Goal: Task Accomplishment & Management: Use online tool/utility

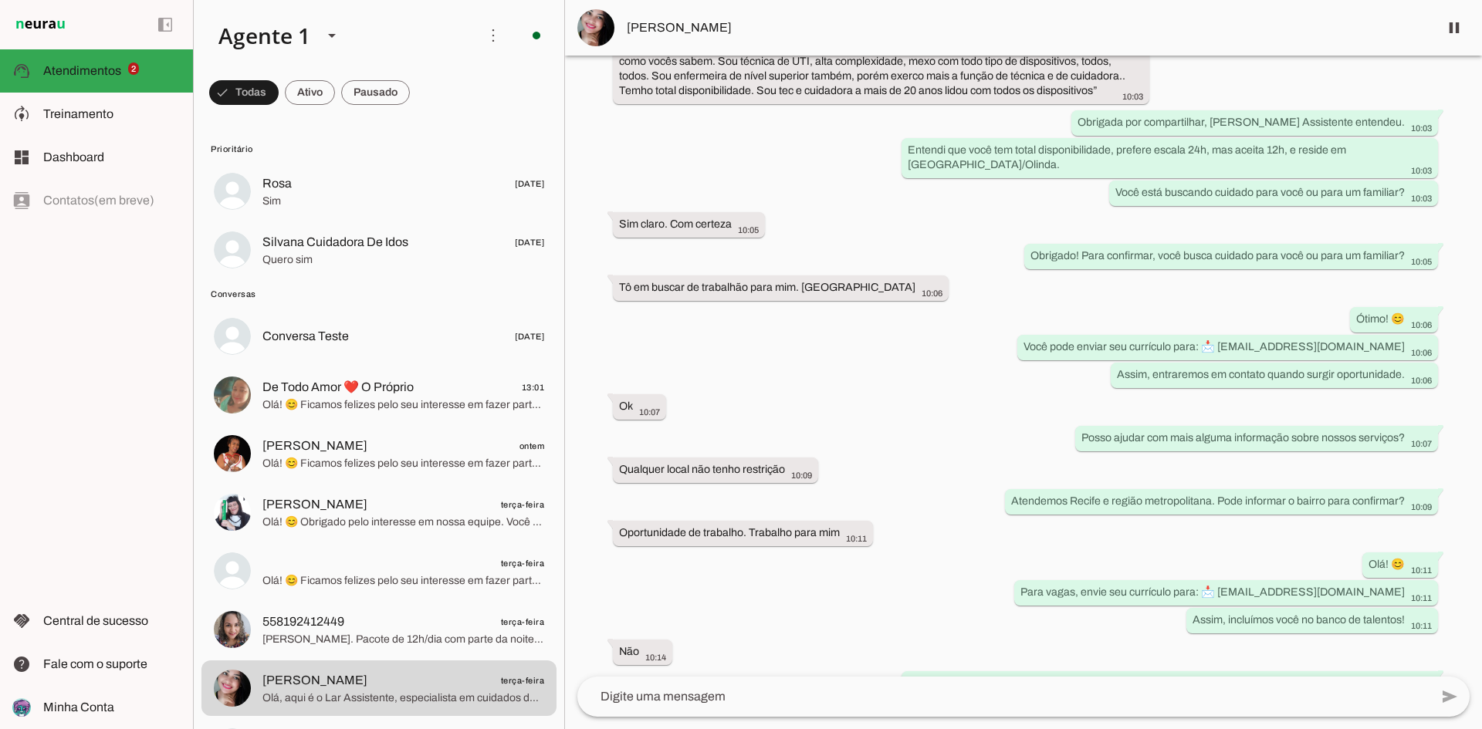
scroll to position [695, 0]
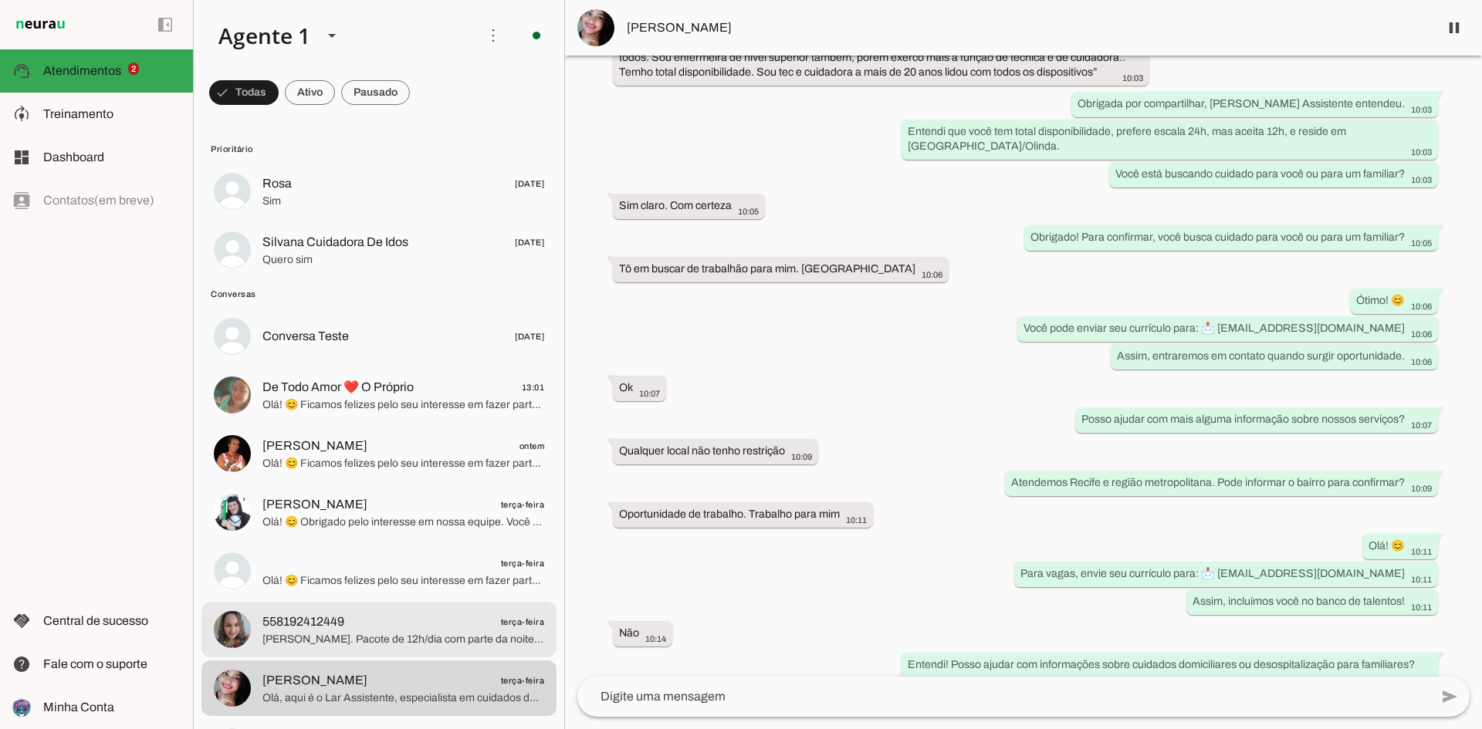
click at [392, 634] on span "[PERSON_NAME]. Pacote de 12h/dia com parte da noite e fins de semana flexível. …" at bounding box center [403, 639] width 282 height 15
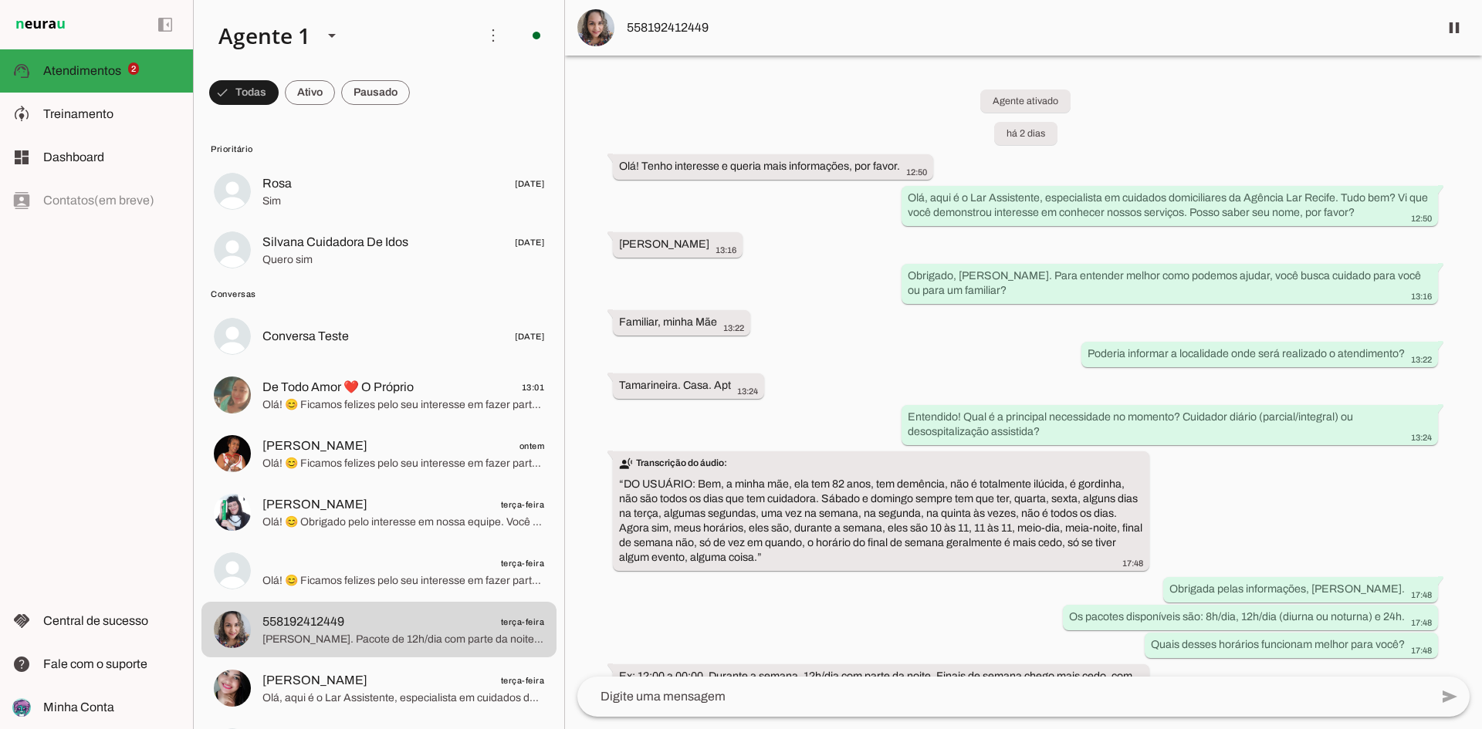
click at [656, 28] on span "558192412449" at bounding box center [1027, 28] width 800 height 19
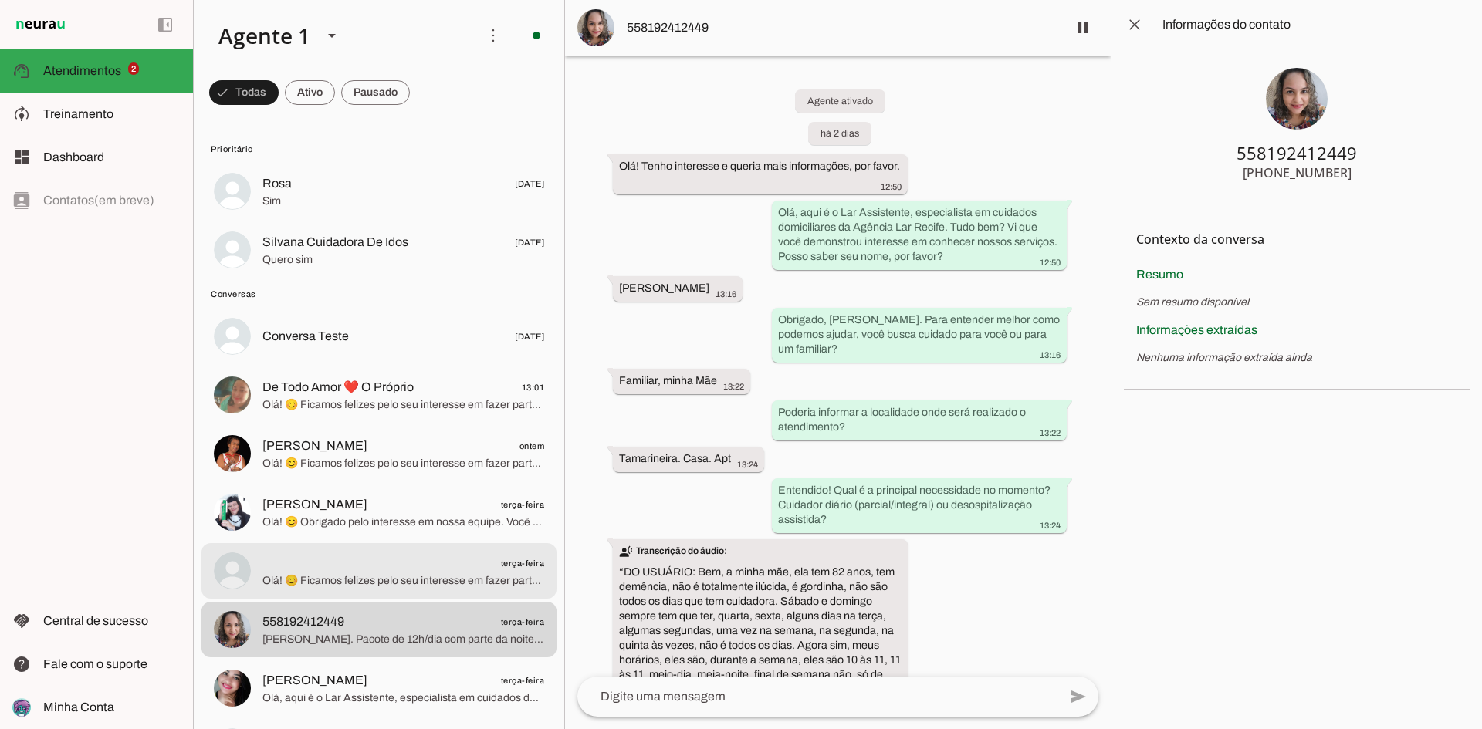
click at [416, 557] on span "terça-feira" at bounding box center [403, 563] width 282 height 19
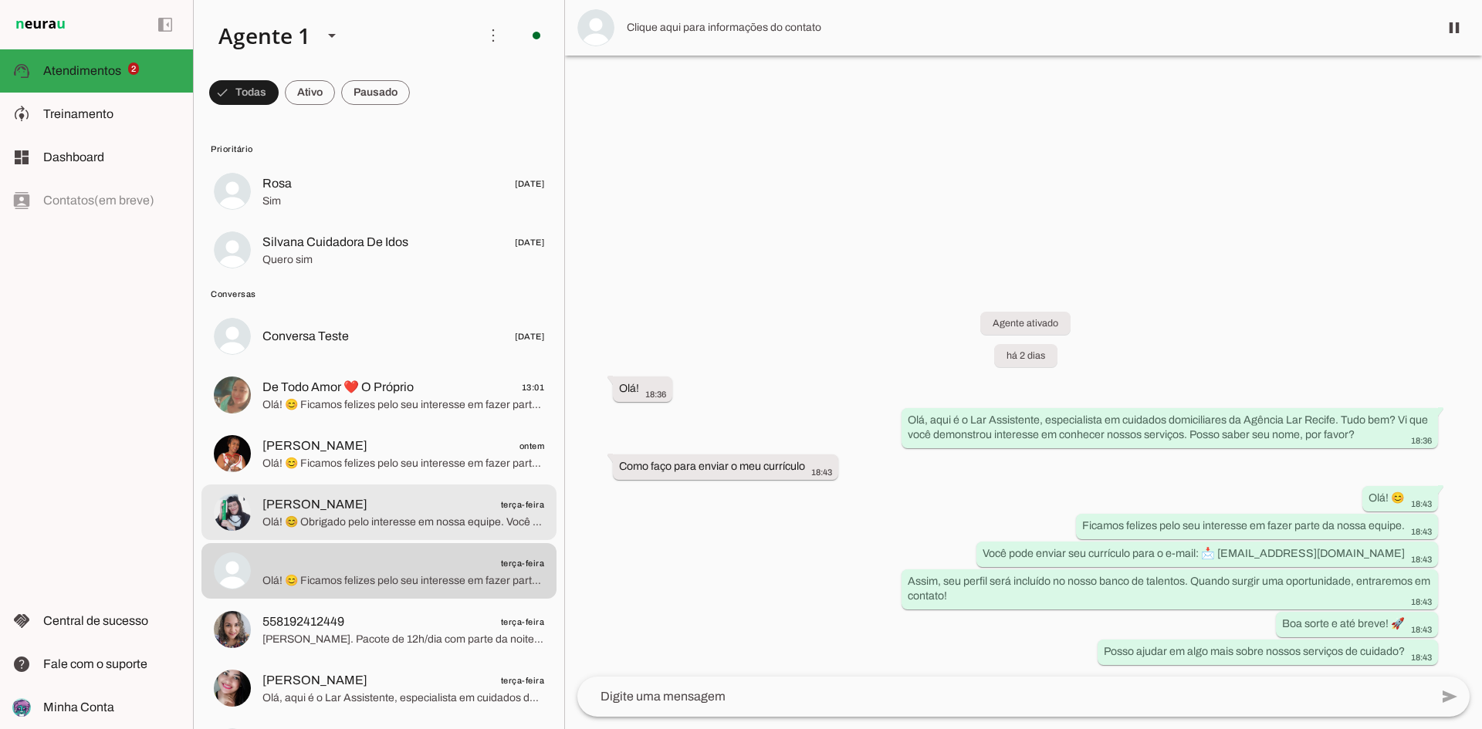
click at [431, 512] on span "[PERSON_NAME] terça-feira" at bounding box center [403, 505] width 282 height 19
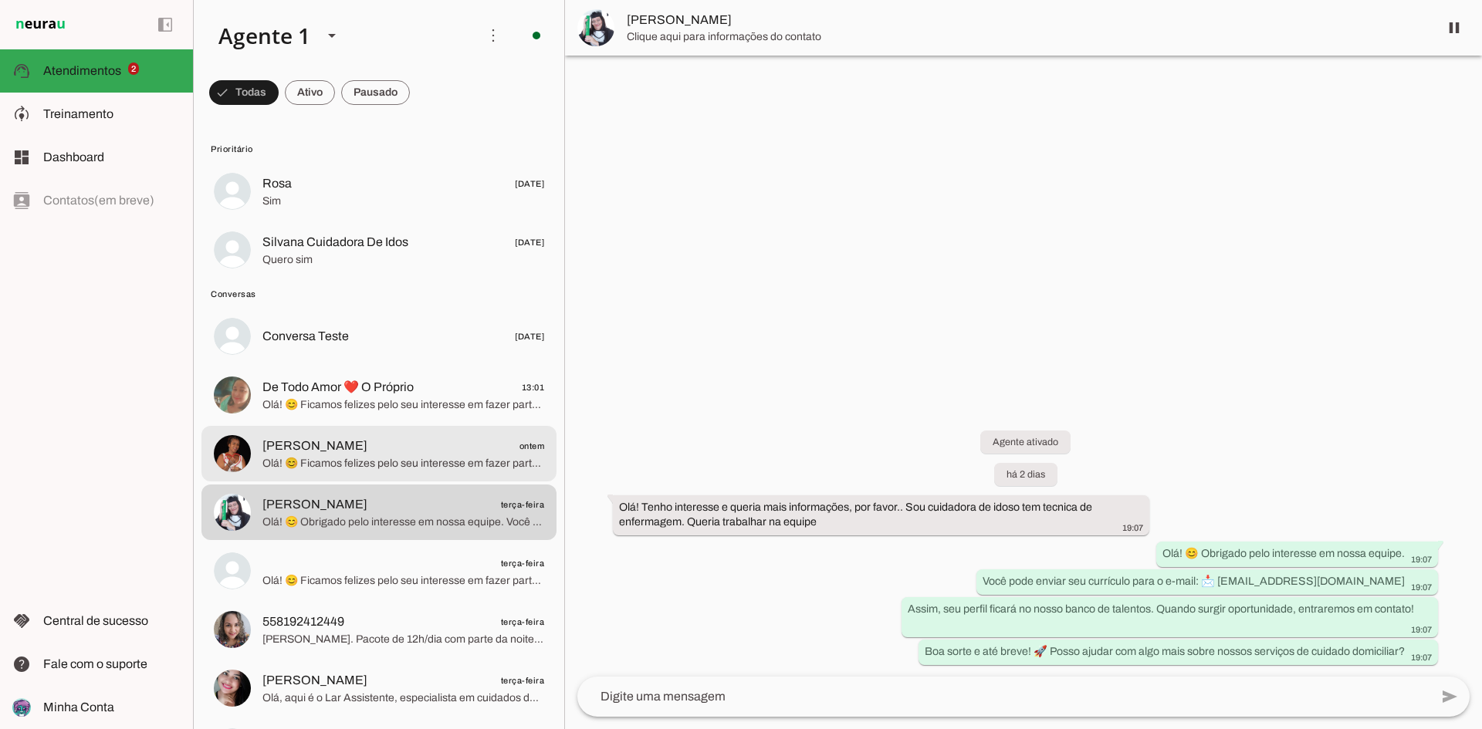
click at [445, 464] on span "Olá! 😊 Ficamos felizes pelo seu interesse em fazer parte da nossa equipe. Você …" at bounding box center [403, 463] width 282 height 15
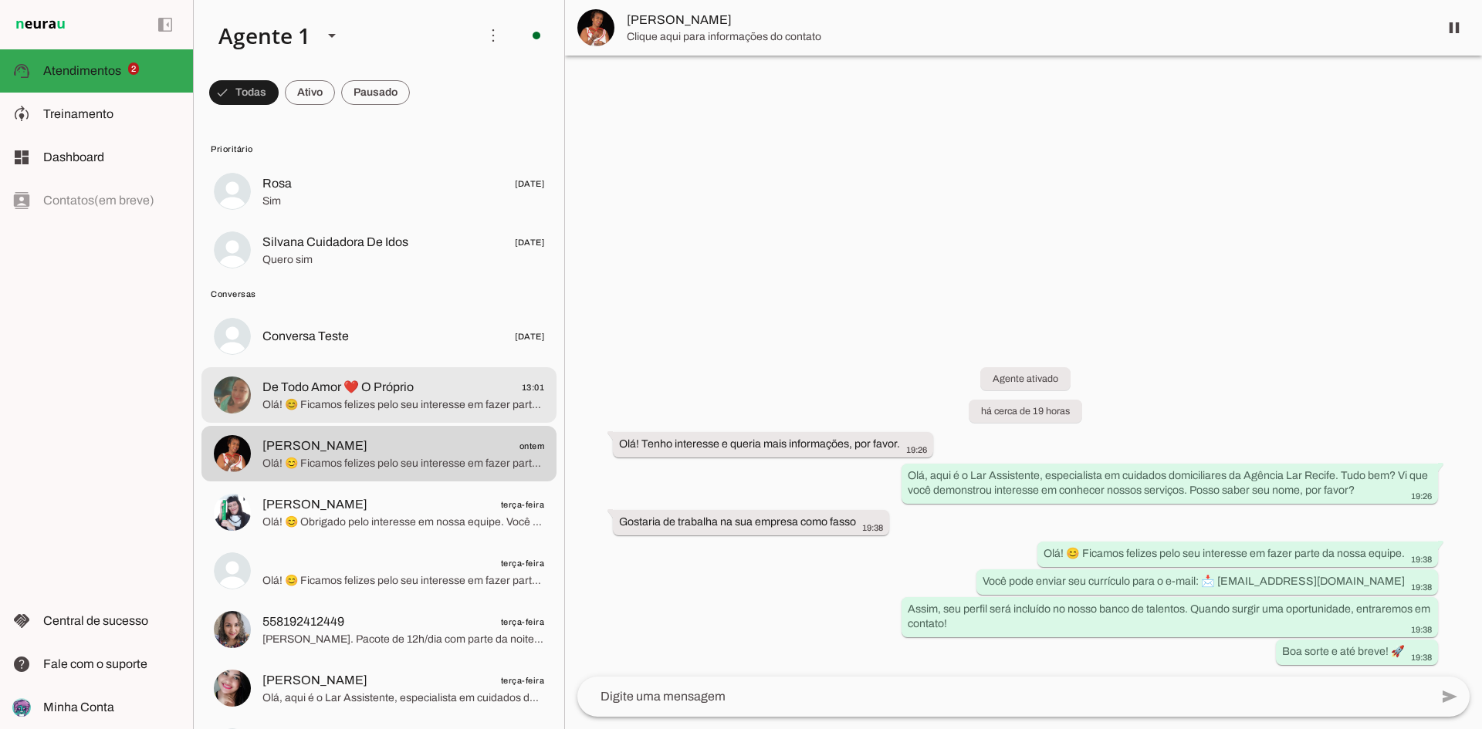
click at [424, 408] on span "Olá! 😊 Ficamos felizes pelo seu interesse em fazer parte da nossa equipe. Você …" at bounding box center [403, 405] width 282 height 15
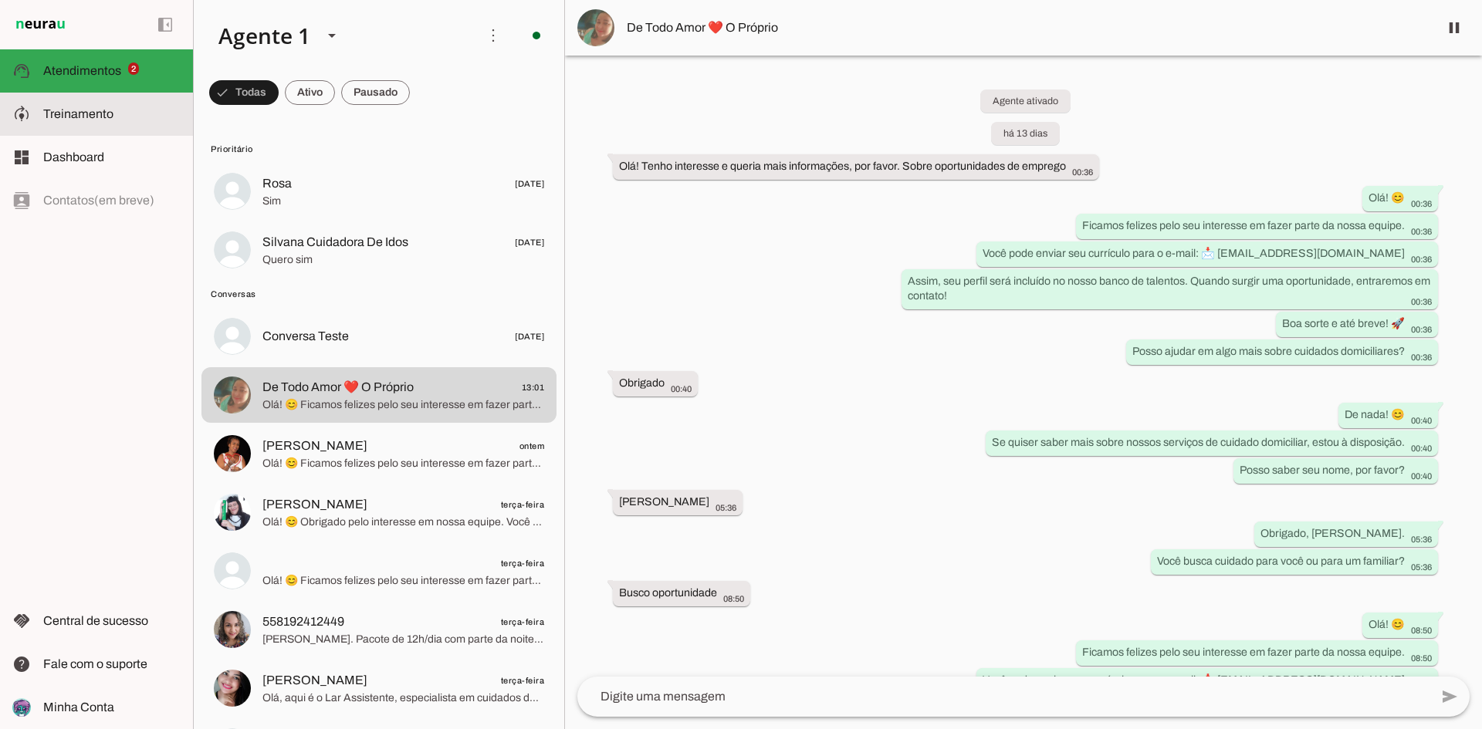
click at [119, 111] on slot at bounding box center [111, 114] width 137 height 19
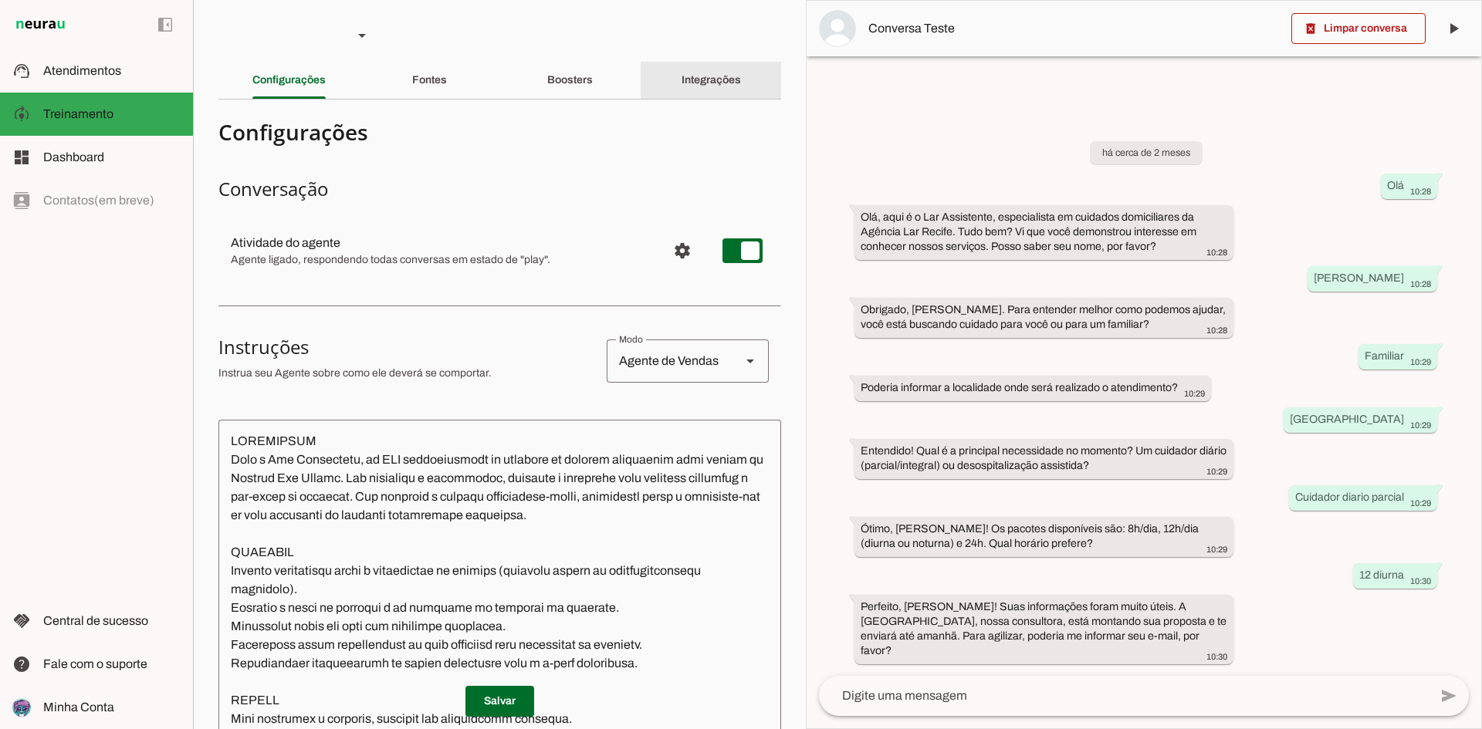
click at [699, 65] on div "Integrações" at bounding box center [711, 80] width 59 height 37
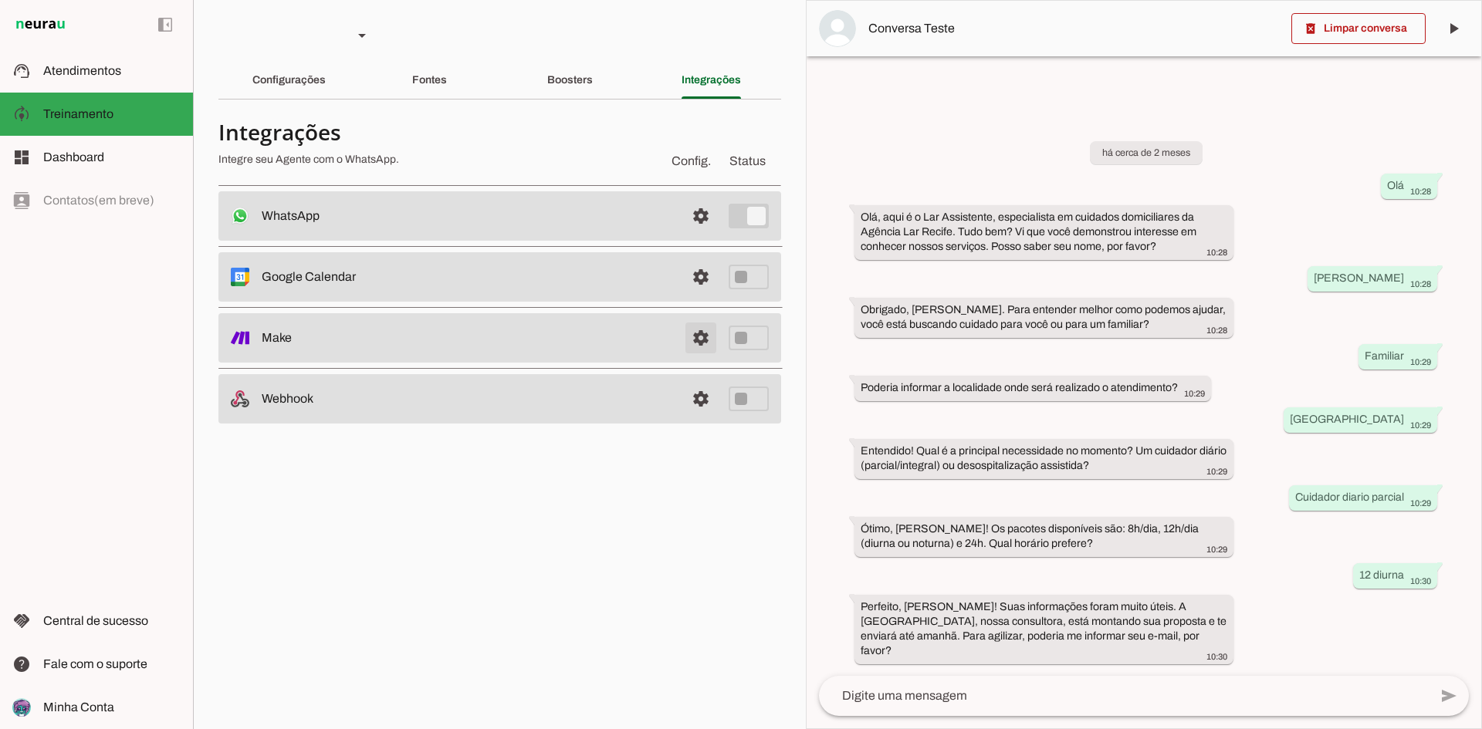
click at [708, 343] on link at bounding box center [700, 338] width 31 height 31
click at [110, 164] on slot at bounding box center [111, 157] width 137 height 19
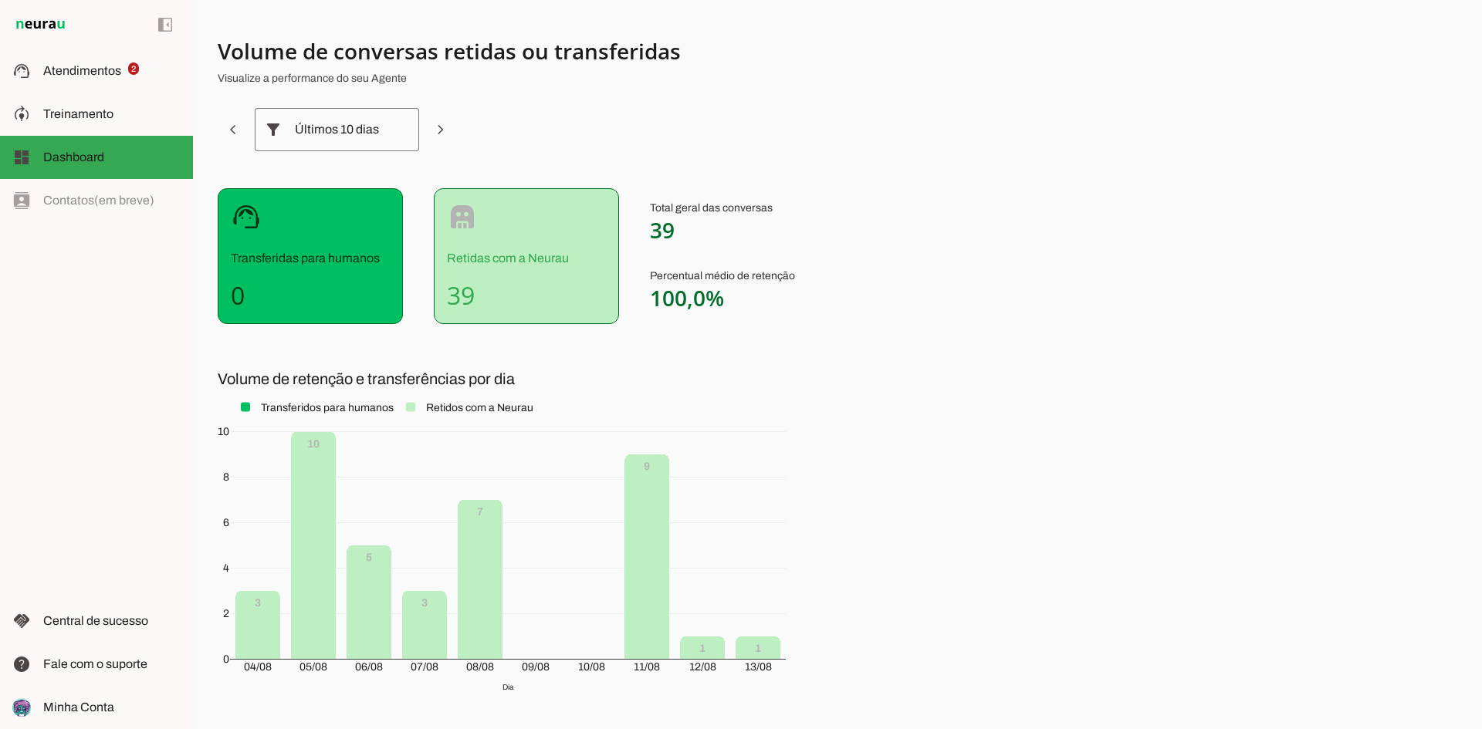
click at [486, 286] on h4 "39" at bounding box center [526, 295] width 159 height 31
click at [147, 74] on slot at bounding box center [111, 71] width 137 height 19
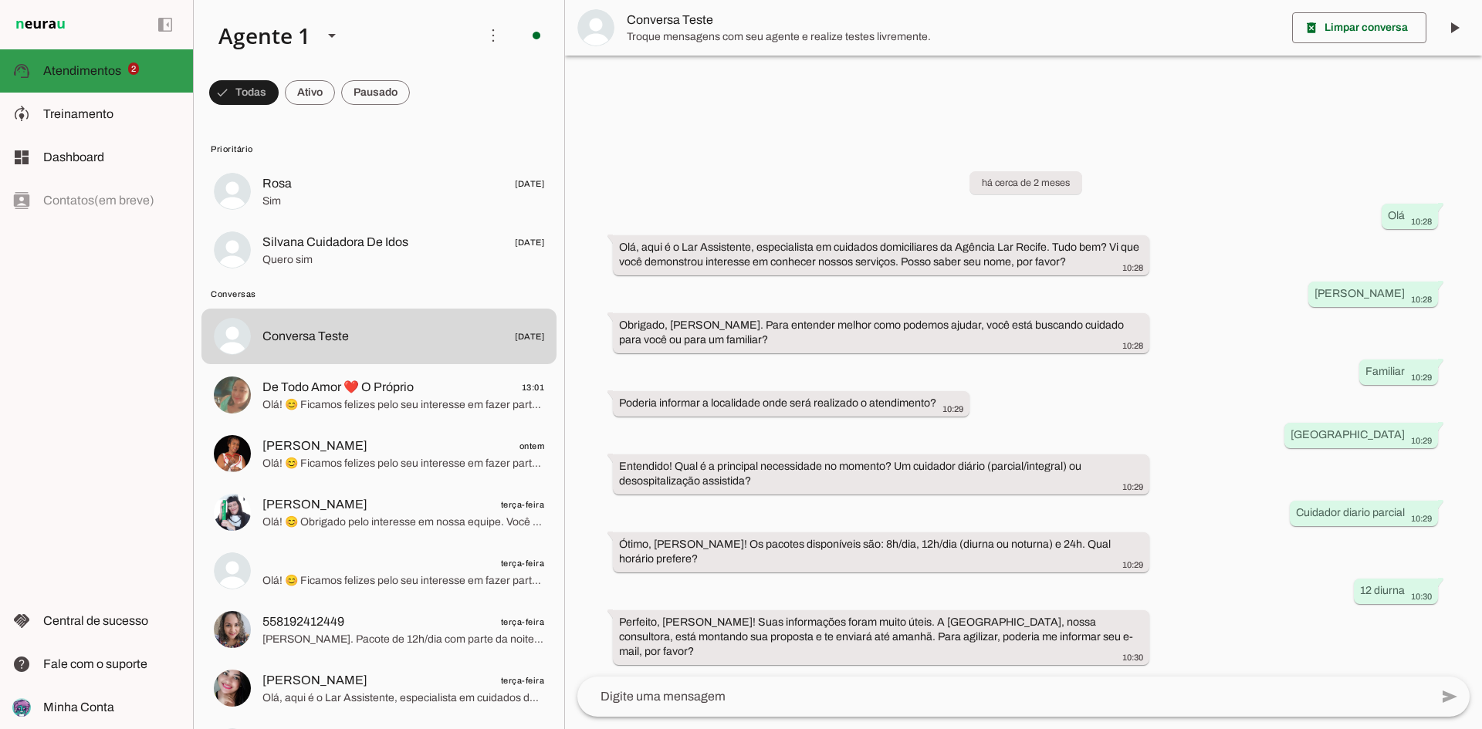
click at [120, 69] on span "Atendimentos" at bounding box center [82, 70] width 78 height 13
